Goal: Information Seeking & Learning: Learn about a topic

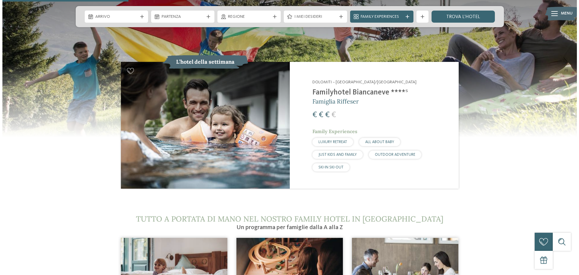
scroll to position [785, 0]
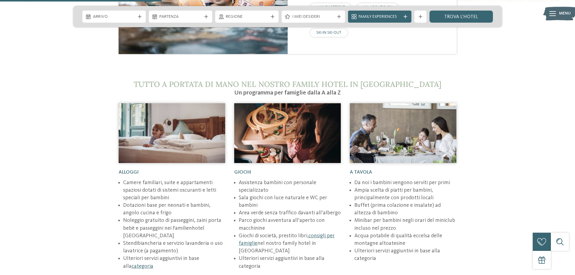
drag, startPoint x: 250, startPoint y: 228, endPoint x: 268, endPoint y: 226, distance: 18.2
click at [268, 232] on li "Giochi di società, prestito libri, consigli per famiglie nel nostro family hote…" at bounding box center [290, 243] width 102 height 23
click at [267, 232] on li "Giochi di società, prestito libri, consigli per famiglie nel nostro family hote…" at bounding box center [290, 243] width 102 height 23
drag, startPoint x: 261, startPoint y: 227, endPoint x: 251, endPoint y: 228, distance: 10.6
click at [251, 232] on li "Giochi di società, prestito libri, consigli per famiglie nel nostro family hote…" at bounding box center [290, 243] width 102 height 23
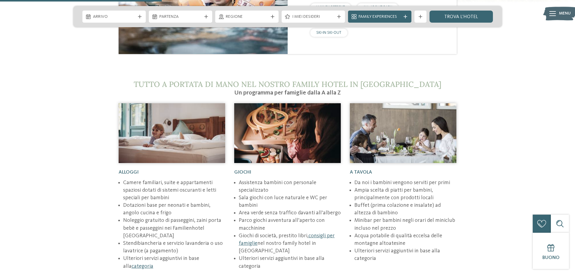
click at [265, 232] on li "Giochi di società, prestito libri, consigli per famiglie nel nostro family hote…" at bounding box center [290, 243] width 102 height 23
drag, startPoint x: 263, startPoint y: 228, endPoint x: 250, endPoint y: 228, distance: 13.0
click at [250, 232] on li "Giochi di società, prestito libri, consigli per famiglie nel nostro family hote…" at bounding box center [290, 243] width 102 height 23
click at [269, 232] on li "Giochi di società, prestito libri, consigli per famiglie nel nostro family hote…" at bounding box center [290, 243] width 102 height 23
drag, startPoint x: 267, startPoint y: 228, endPoint x: 250, endPoint y: 228, distance: 16.9
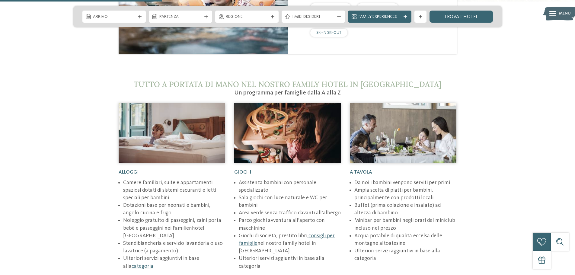
click at [250, 232] on li "Giochi di società, prestito libri, consigli per famiglie nel nostro family hote…" at bounding box center [290, 243] width 102 height 23
drag, startPoint x: 124, startPoint y: 182, endPoint x: 170, endPoint y: 188, distance: 46.3
click at [170, 202] on li "Dotazioni base per neonati e bambini, angolo cucina e frigo" at bounding box center [174, 209] width 102 height 15
click at [180, 202] on li "Dotazioni base per neonati e bambini, angolo cucina e frigo" at bounding box center [174, 209] width 102 height 15
